Goal: Find specific page/section: Find specific page/section

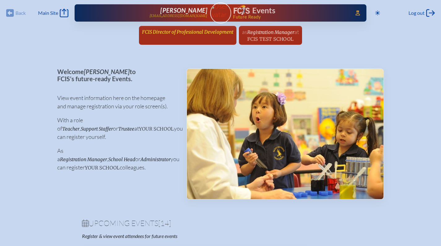
click at [168, 30] on span "FCIS Director of Professional Development" at bounding box center [187, 32] width 91 height 6
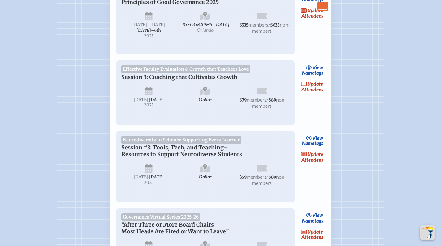
scroll to position [451, 0]
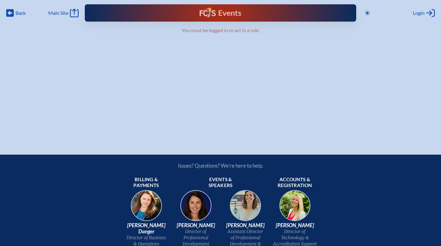
click at [209, 13] on img at bounding box center [207, 12] width 16 height 10
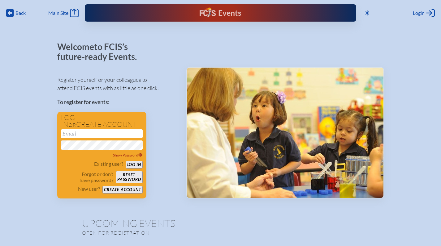
type input "[EMAIL_ADDRESS][DOMAIN_NAME]"
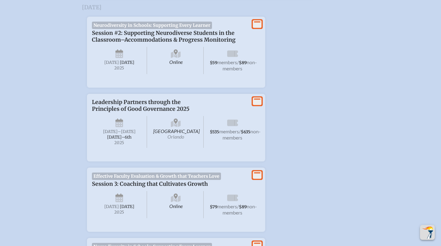
scroll to position [854, 0]
